Goal: Transaction & Acquisition: Book appointment/travel/reservation

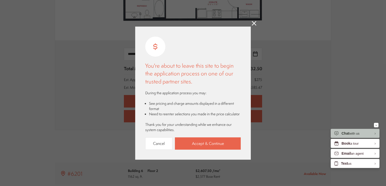
click at [252, 24] on icon at bounding box center [254, 23] width 5 height 5
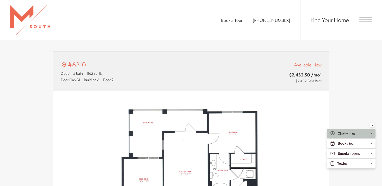
scroll to position [93, 0]
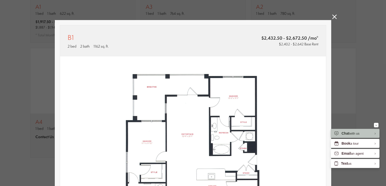
scroll to position [52, 0]
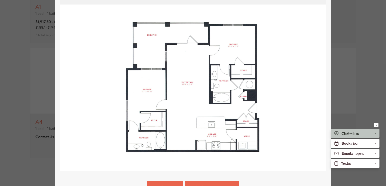
click at [371, 56] on div "B1 2 bed 2 bath 1162 sq. ft. $2,432.50 - $2,672.50 /mo* $2,402 - $2,642 Base Re…" at bounding box center [193, 93] width 386 height 186
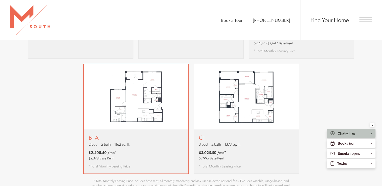
scroll to position [530, 0]
click at [131, 106] on img "View floor plan B1 A" at bounding box center [136, 97] width 105 height 66
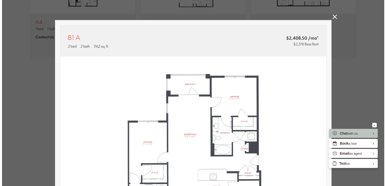
scroll to position [0, 0]
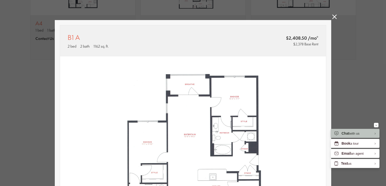
click at [332, 17] on icon at bounding box center [334, 17] width 5 height 5
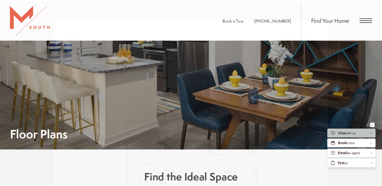
scroll to position [530, 0]
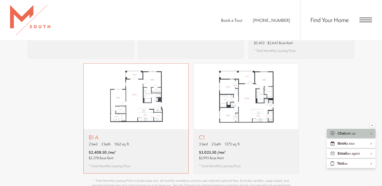
click at [118, 142] on span "1162 sq. ft." at bounding box center [121, 144] width 15 height 5
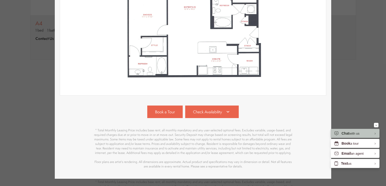
scroll to position [128, 0]
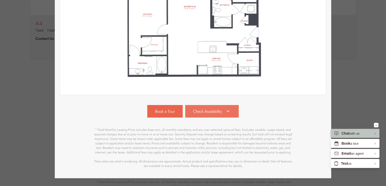
click at [193, 111] on span "Check Availability" at bounding box center [207, 112] width 29 height 6
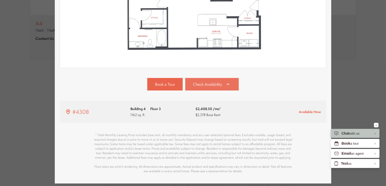
scroll to position [176, 0]
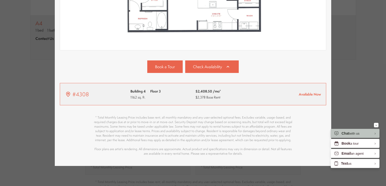
click at [157, 90] on div "Building 4 Floor 3 1162 sq. ft." at bounding box center [145, 94] width 30 height 12
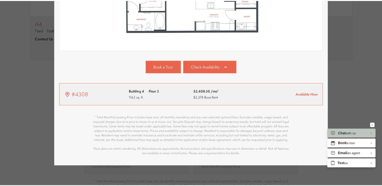
scroll to position [530, 0]
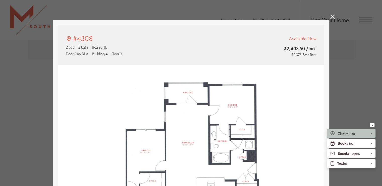
type input "**********"
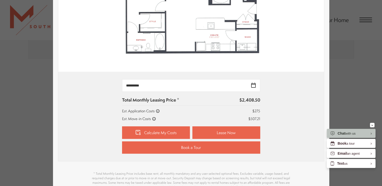
scroll to position [160, 0]
click at [251, 85] on input "**********" at bounding box center [191, 85] width 138 height 13
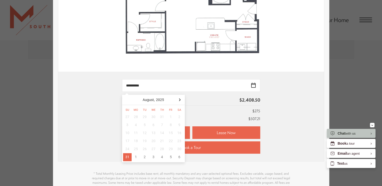
click at [291, 102] on div "**********" at bounding box center [191, 116] width 251 height 75
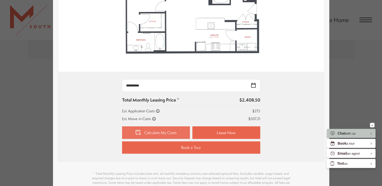
click at [151, 131] on link "Calculate My Costs" at bounding box center [156, 133] width 68 height 13
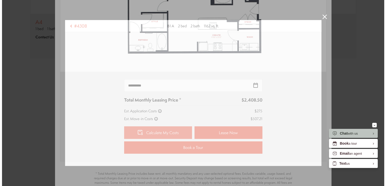
scroll to position [0, 0]
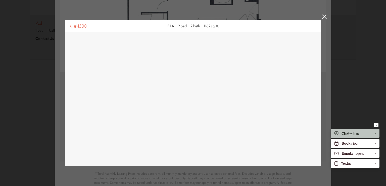
click at [323, 15] on icon at bounding box center [324, 17] width 5 height 5
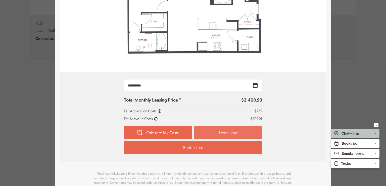
click at [213, 132] on link "Lease Now" at bounding box center [228, 133] width 68 height 13
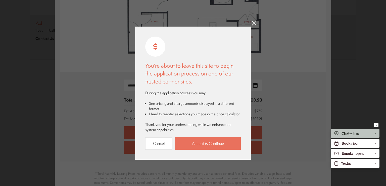
click at [205, 141] on link "Accept & Continue" at bounding box center [208, 144] width 66 height 12
click at [254, 23] on icon at bounding box center [254, 23] width 5 height 5
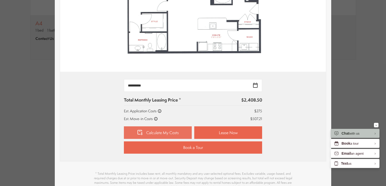
click at [165, 128] on link "Calculate My Costs" at bounding box center [158, 133] width 68 height 13
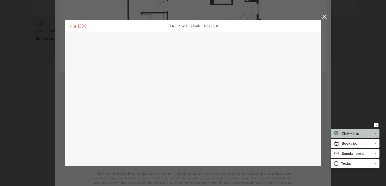
click at [322, 18] on icon at bounding box center [324, 17] width 5 height 5
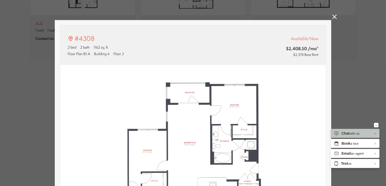
click at [333, 17] on icon at bounding box center [334, 17] width 5 height 5
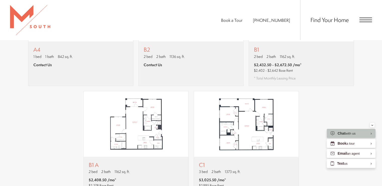
scroll to position [506, 0]
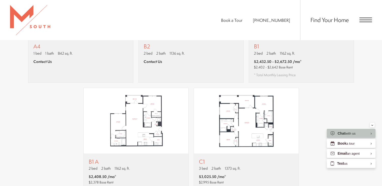
click at [364, 21] on span "Open Menu" at bounding box center [365, 20] width 13 height 5
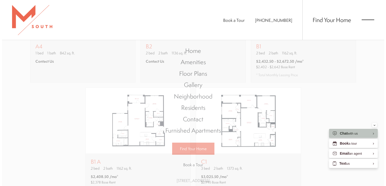
scroll to position [0, 0]
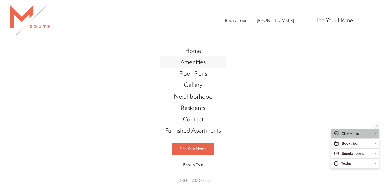
click at [191, 59] on span "Amenities" at bounding box center [192, 62] width 25 height 9
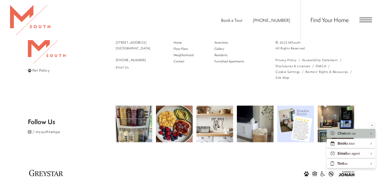
scroll to position [561, 0]
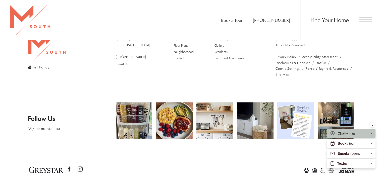
drag, startPoint x: 385, startPoint y: 30, endPoint x: 385, endPoint y: 171, distance: 141.1
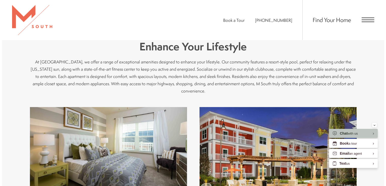
scroll to position [0, 0]
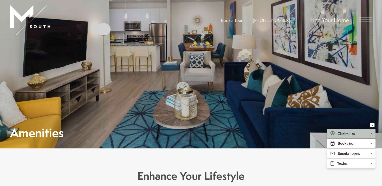
click at [365, 21] on span "Open Menu" at bounding box center [365, 20] width 13 height 5
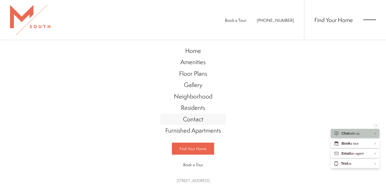
click at [191, 119] on span "Contact" at bounding box center [193, 119] width 20 height 9
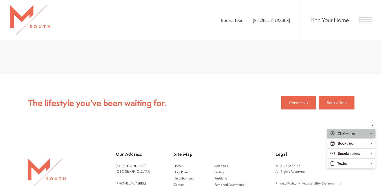
scroll to position [491, 0]
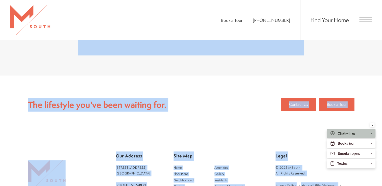
drag, startPoint x: 381, startPoint y: 139, endPoint x: 382, endPoint y: 40, distance: 99.2
